Goal: Information Seeking & Learning: Learn about a topic

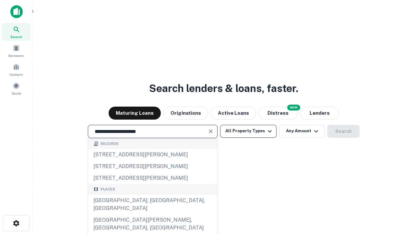
click at [153, 214] on div "[GEOGRAPHIC_DATA], [GEOGRAPHIC_DATA], [GEOGRAPHIC_DATA]" at bounding box center [152, 203] width 129 height 19
click at [249, 131] on button "All Property Types" at bounding box center [248, 131] width 56 height 13
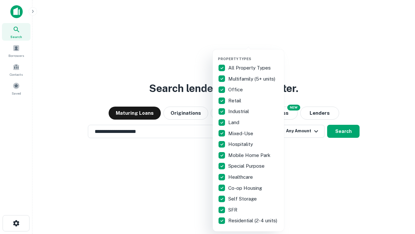
type input "**********"
click at [254, 55] on button "button" at bounding box center [253, 55] width 71 height 0
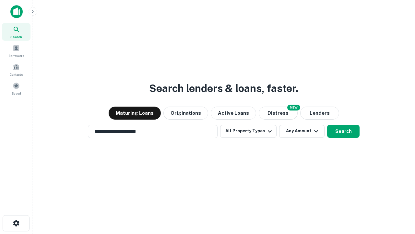
scroll to position [10, 0]
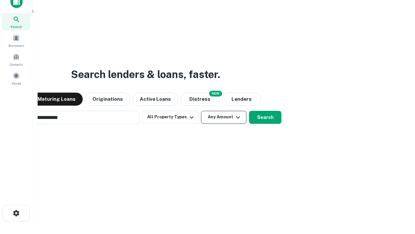
click at [201, 111] on button "Any Amount" at bounding box center [223, 117] width 45 height 13
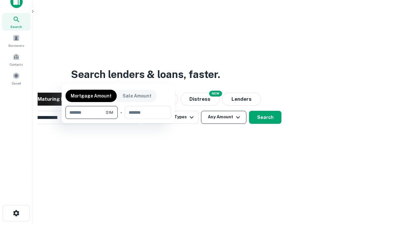
scroll to position [10, 0]
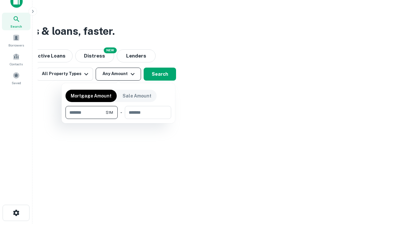
type input "*******"
click at [118, 119] on button "button" at bounding box center [119, 119] width 106 height 0
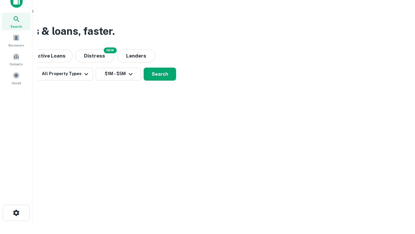
scroll to position [10, 0]
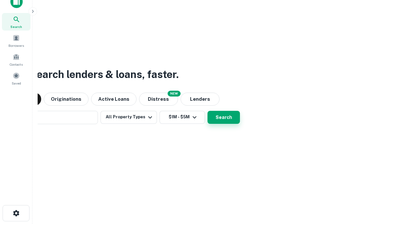
click at [208, 111] on button "Search" at bounding box center [224, 117] width 32 height 13
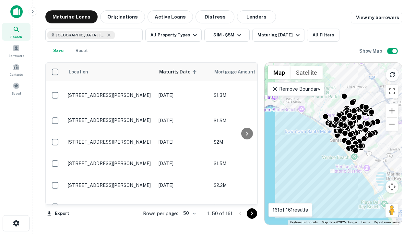
click at [189, 213] on body "Search Borrowers Contacts Saved Maturing Loans Originations Active Loans Distre…" at bounding box center [207, 117] width 415 height 234
click at [189, 197] on li "25" at bounding box center [188, 197] width 19 height 12
